Goal: Information Seeking & Learning: Compare options

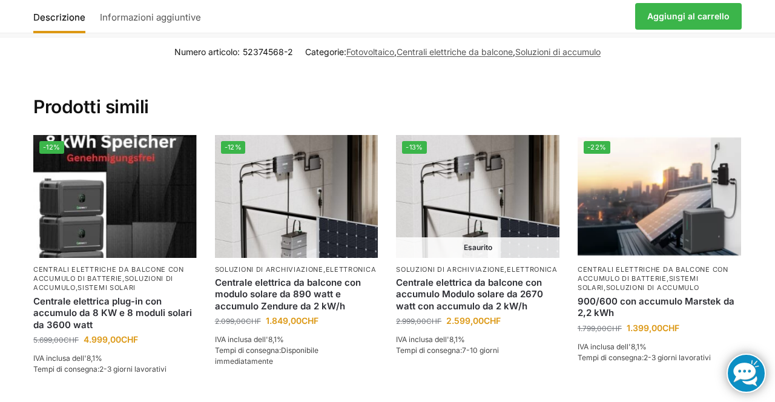
scroll to position [2569, 0]
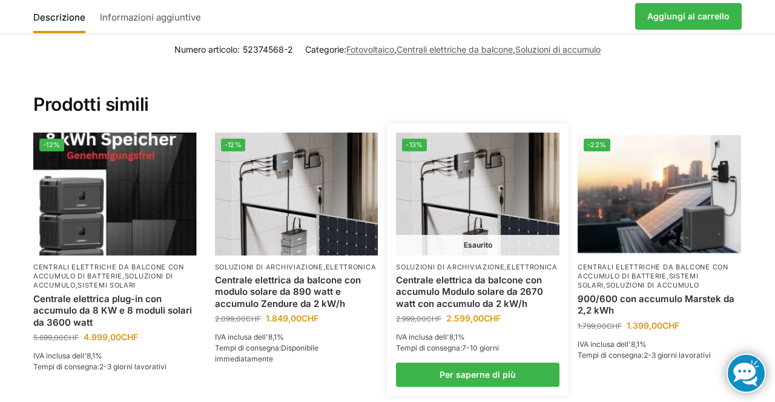
click at [480, 204] on img at bounding box center [478, 194] width 164 height 122
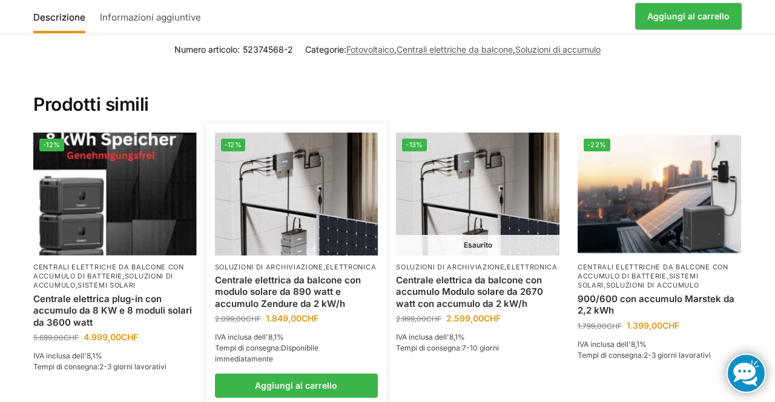
click at [287, 193] on img at bounding box center [297, 194] width 164 height 122
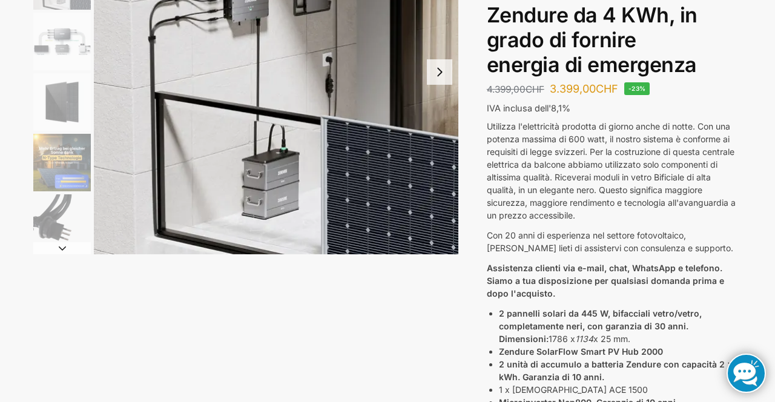
scroll to position [0, 0]
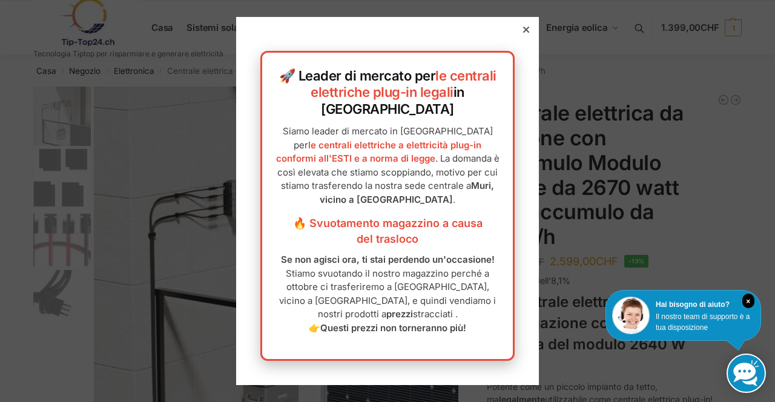
click at [591, 191] on div at bounding box center [387, 201] width 775 height 402
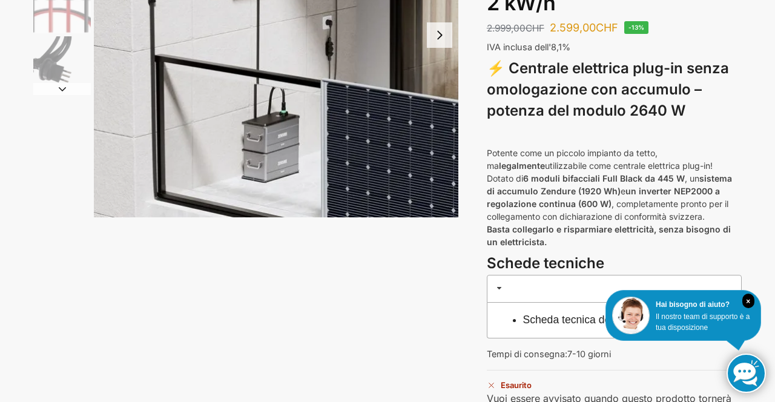
scroll to position [237, 0]
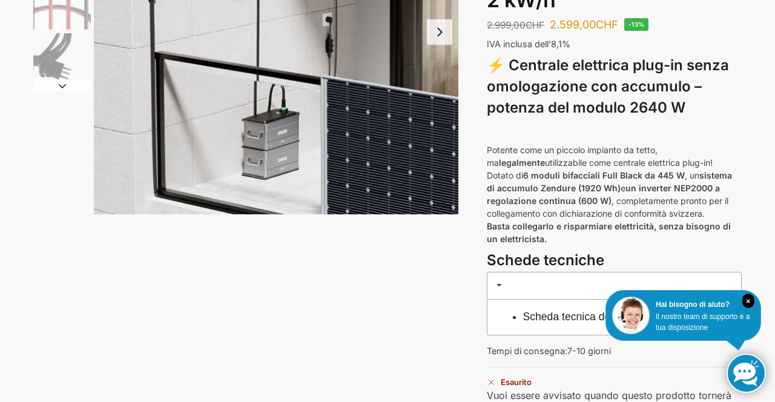
click at [762, 402] on div "Impianto solare da 890/600 Watt + batteria di accumulo da 2,7 KW, senza autoriz…" at bounding box center [388, 187] width 760 height 674
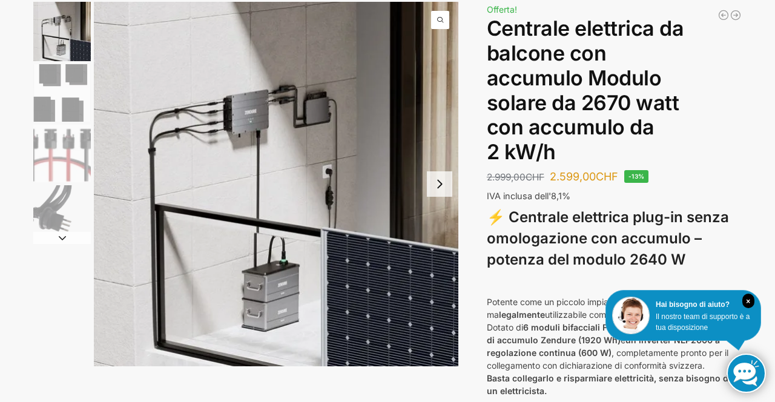
scroll to position [0, 0]
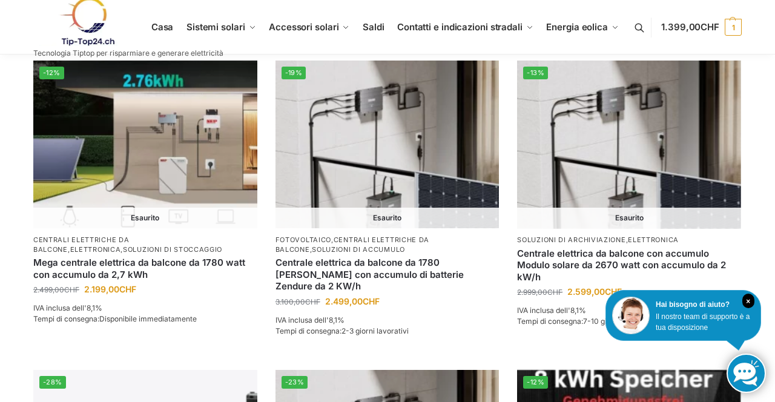
scroll to position [955, 0]
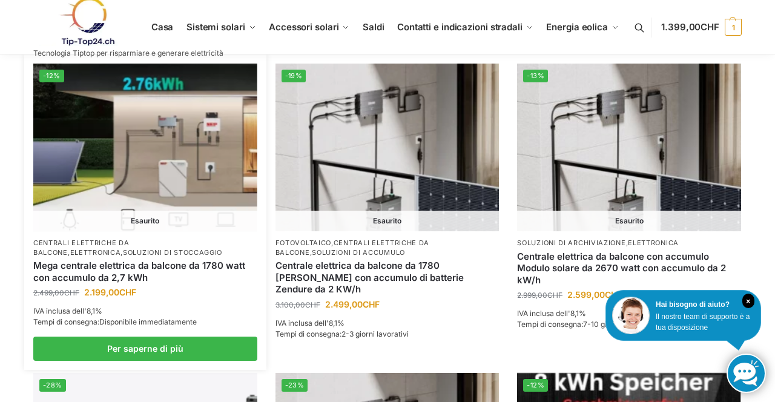
click at [170, 201] on img at bounding box center [145, 148] width 224 height 168
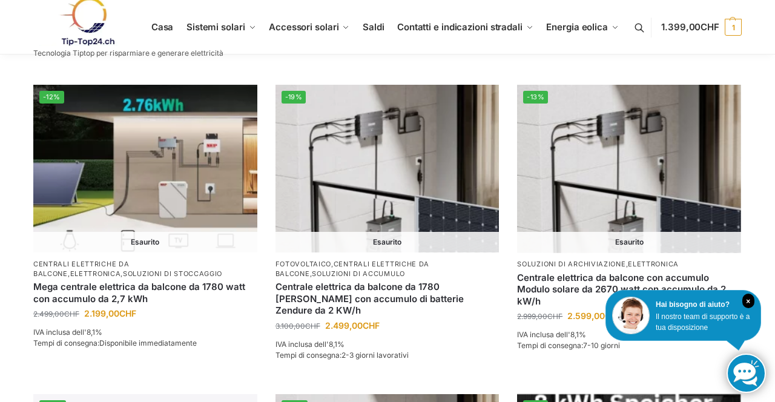
scroll to position [935, 0]
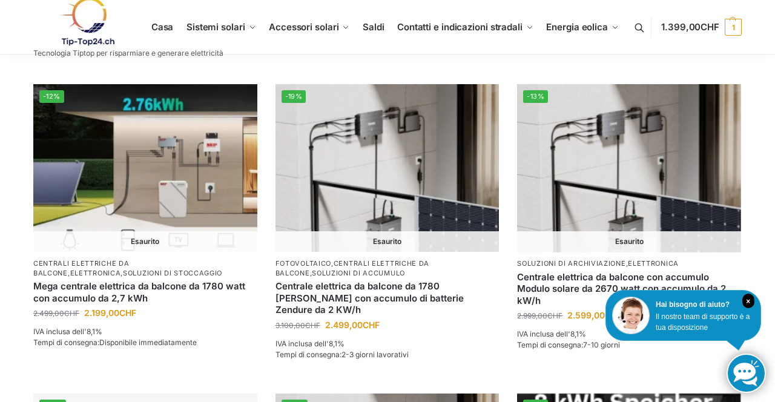
click at [748, 382] on link at bounding box center [746, 373] width 39 height 39
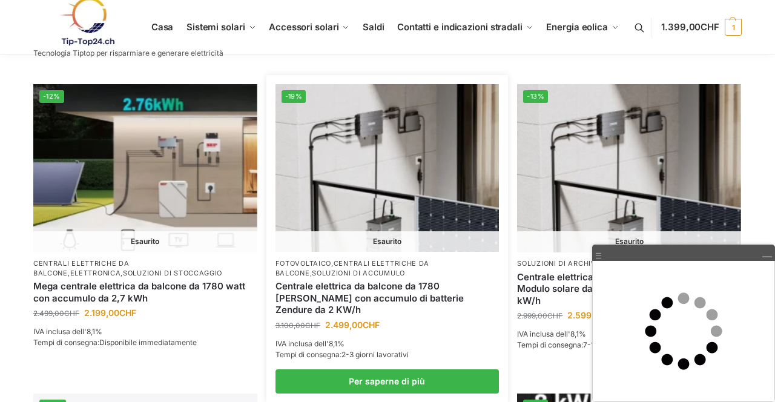
click at [420, 242] on img at bounding box center [388, 168] width 224 height 168
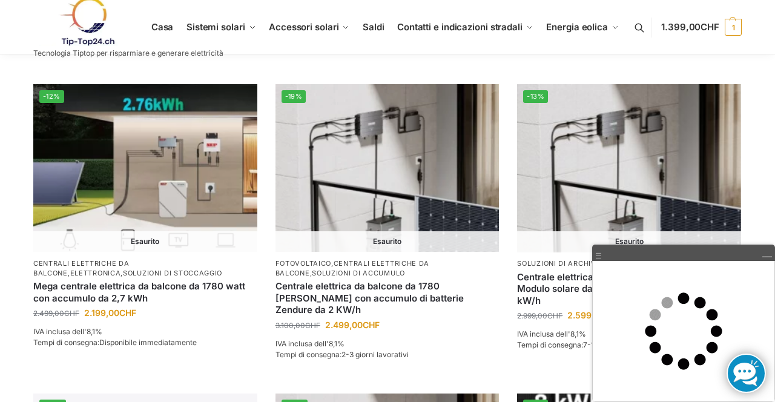
click at [774, 213] on div "**********" at bounding box center [387, 58] width 775 height 1877
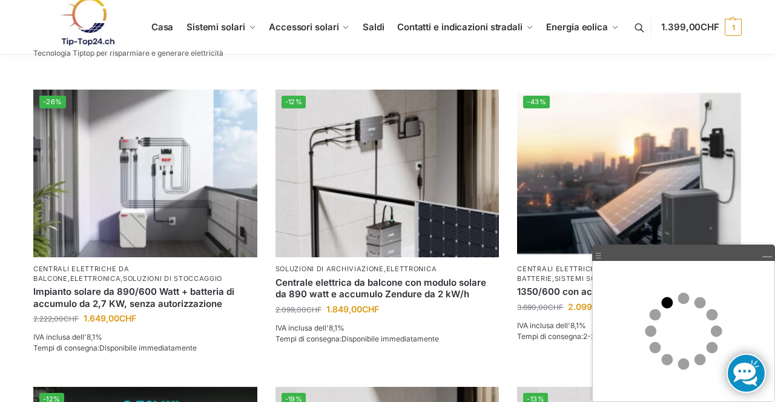
scroll to position [631, 0]
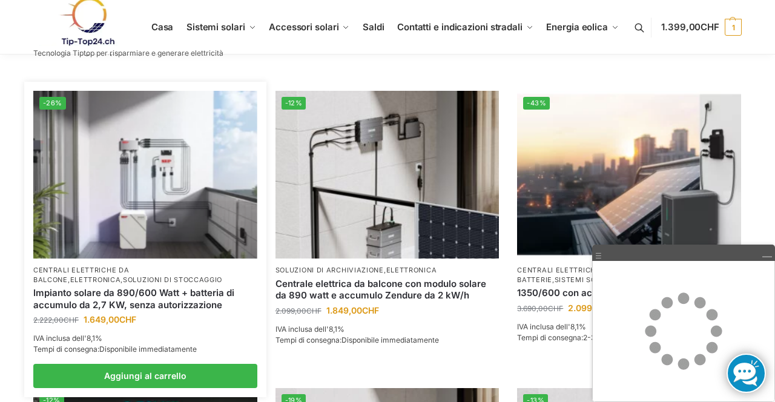
click at [174, 235] on img at bounding box center [145, 175] width 224 height 168
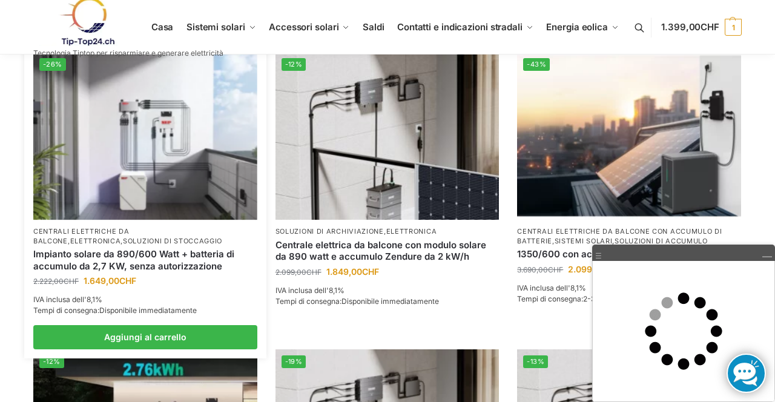
click at [176, 184] on img at bounding box center [145, 136] width 224 height 168
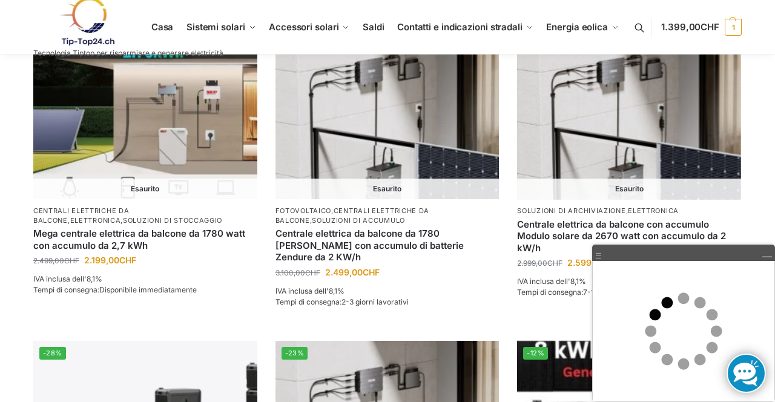
scroll to position [998, 0]
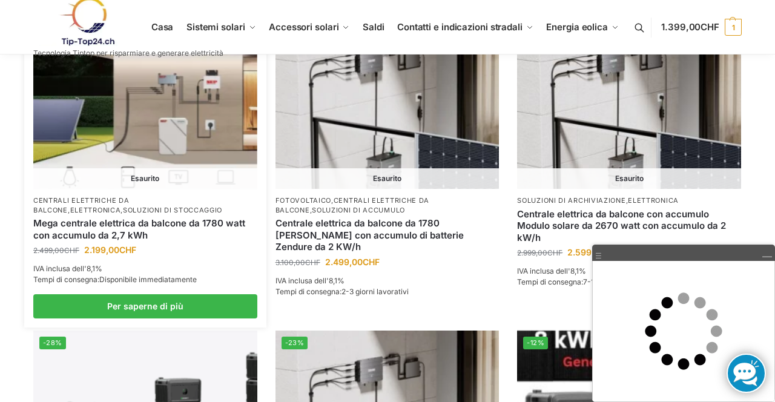
click at [168, 183] on img at bounding box center [145, 105] width 224 height 168
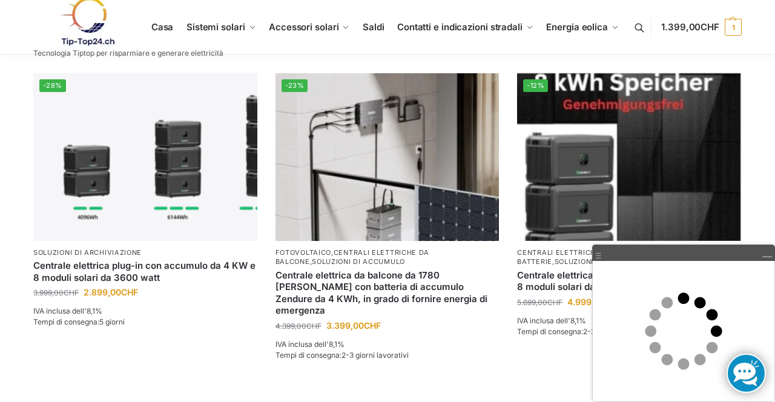
scroll to position [1253, 0]
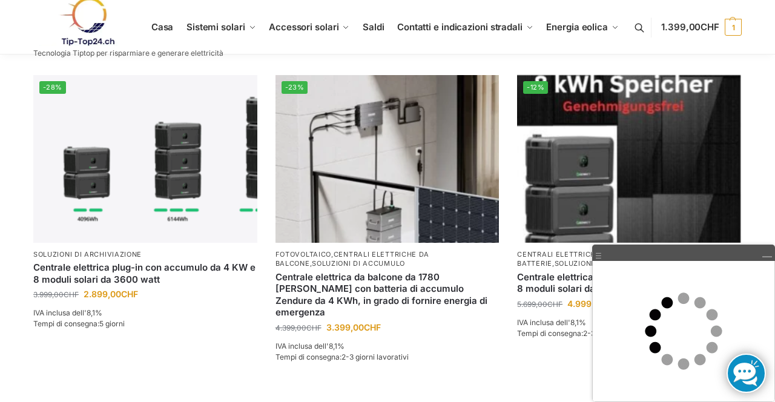
click at [701, 21] on link "1.399,00 CHF 1" at bounding box center [702, 27] width 81 height 36
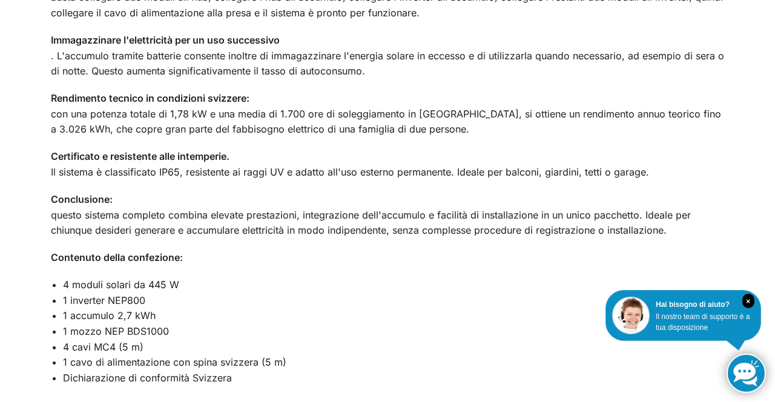
scroll to position [1704, 0]
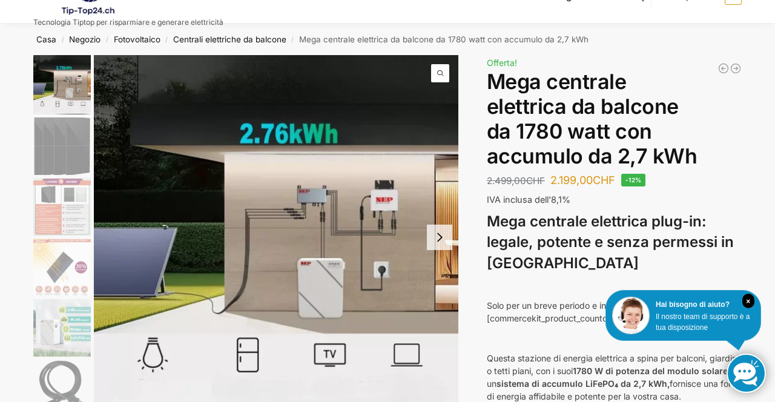
scroll to position [0, 0]
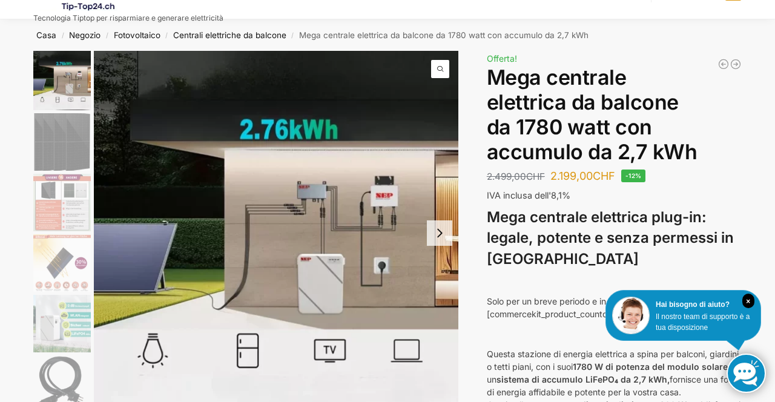
scroll to position [37, 0]
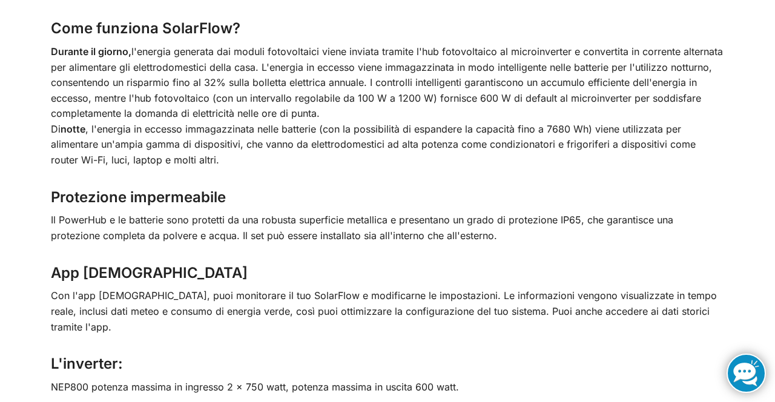
scroll to position [2326, 0]
click at [746, 390] on div "!" at bounding box center [745, 372] width 42 height 42
click at [732, 393] on link at bounding box center [746, 373] width 39 height 39
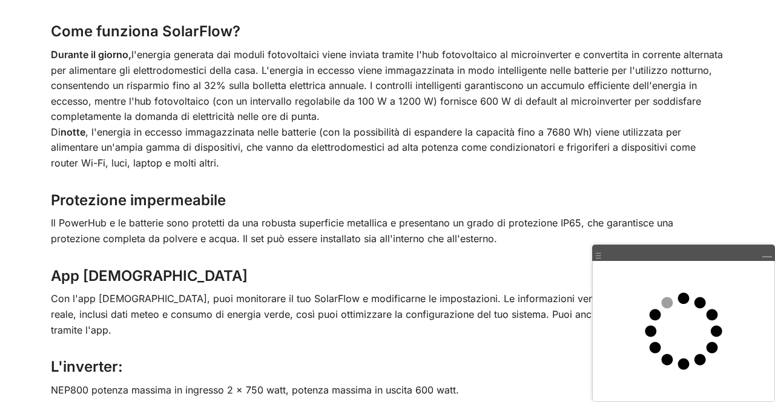
click at [447, 266] on h3 "App Zendure" at bounding box center [388, 276] width 674 height 21
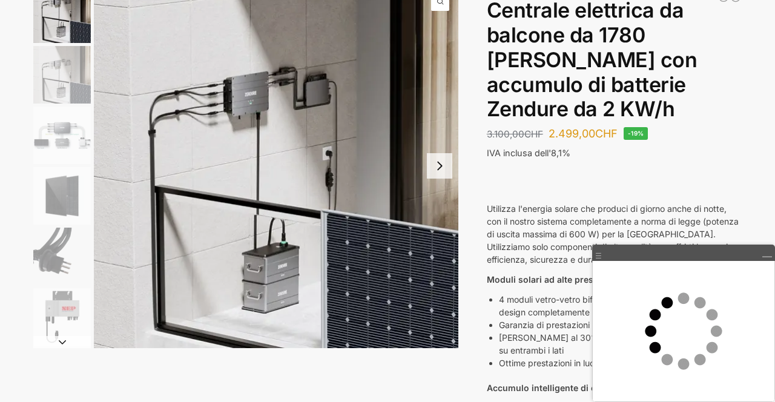
scroll to position [0, 0]
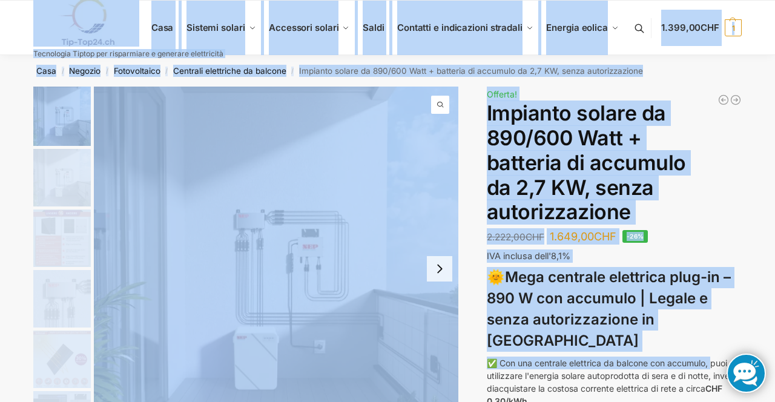
click at [739, 210] on h1 "Impianto solare da 890/600 Watt + batteria di accumulo da 2,7 KW, senza autoriz…" at bounding box center [614, 163] width 255 height 124
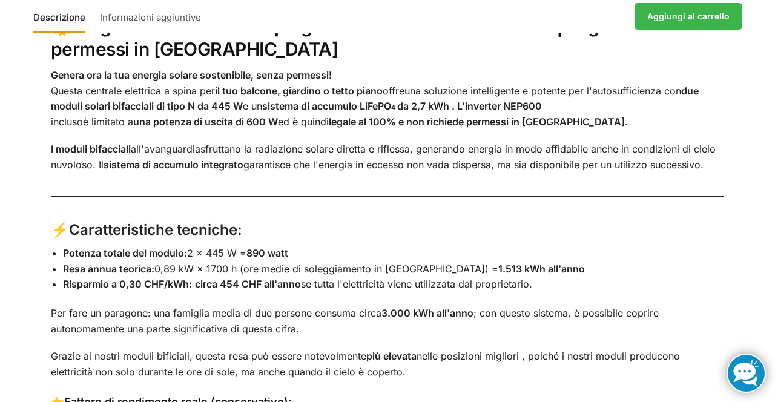
scroll to position [1485, 0]
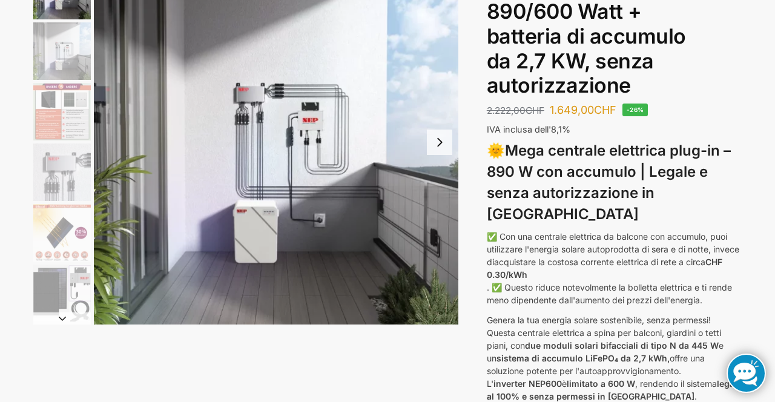
scroll to position [0, 0]
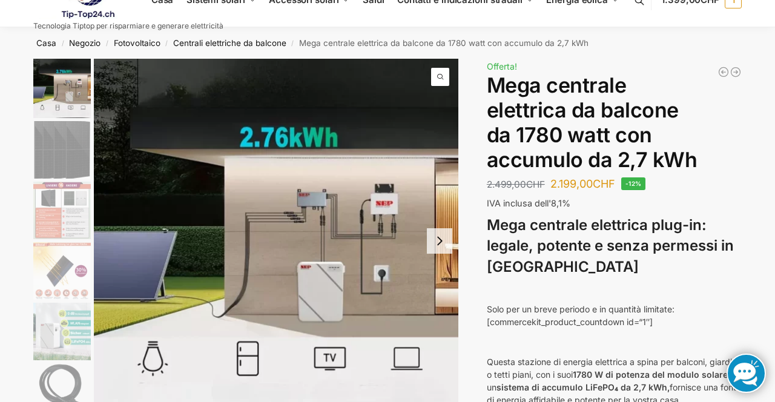
scroll to position [25, 0]
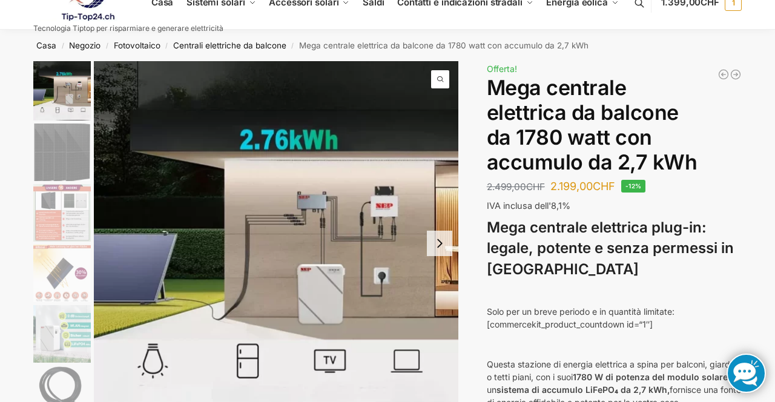
click at [337, 232] on img "1 / 9" at bounding box center [276, 243] width 365 height 365
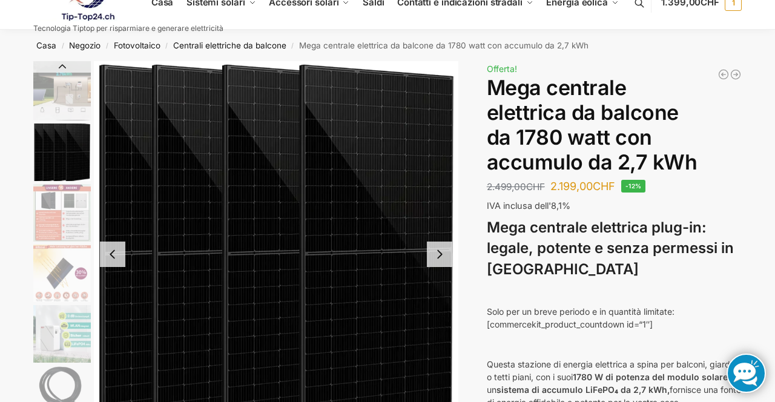
click at [404, 313] on img "2 / 9" at bounding box center [276, 254] width 365 height 386
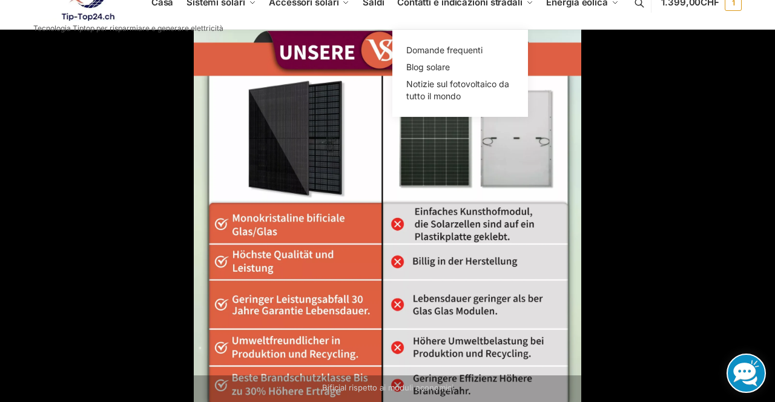
click at [531, 16] on link "Contatti e indicazioni stradali" at bounding box center [466, 2] width 146 height 55
click at [552, 158] on img at bounding box center [388, 221] width 388 height 388
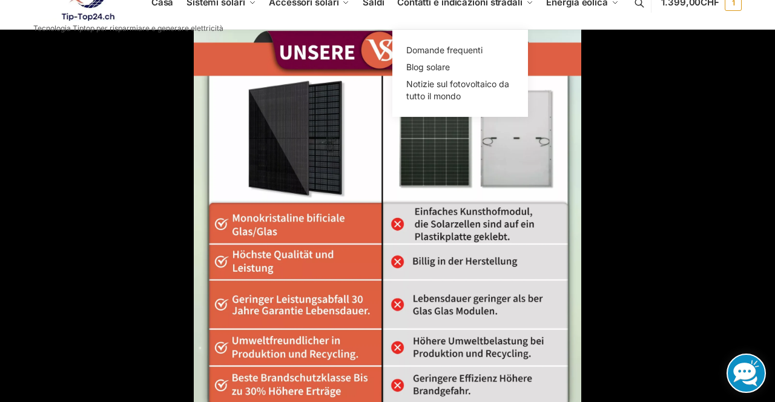
click at [483, 164] on img at bounding box center [388, 221] width 388 height 388
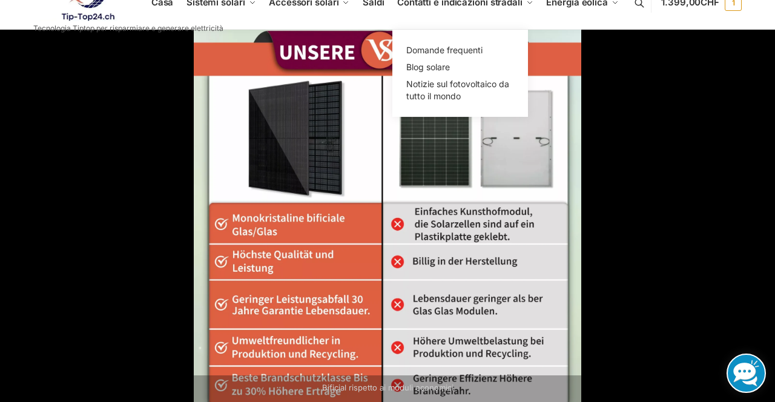
click at [489, 210] on img at bounding box center [388, 221] width 388 height 388
click at [509, 201] on img at bounding box center [388, 221] width 388 height 388
click at [524, 23] on link "Contatti e indicazioni stradali" at bounding box center [466, 2] width 146 height 55
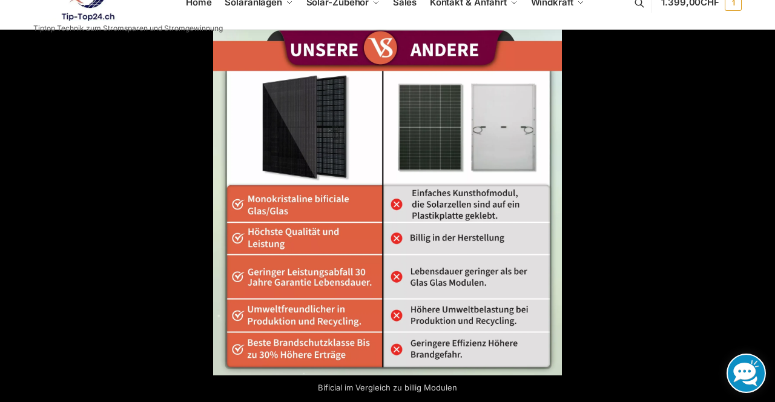
scroll to position [64, 0]
